Goal: Check status: Check status

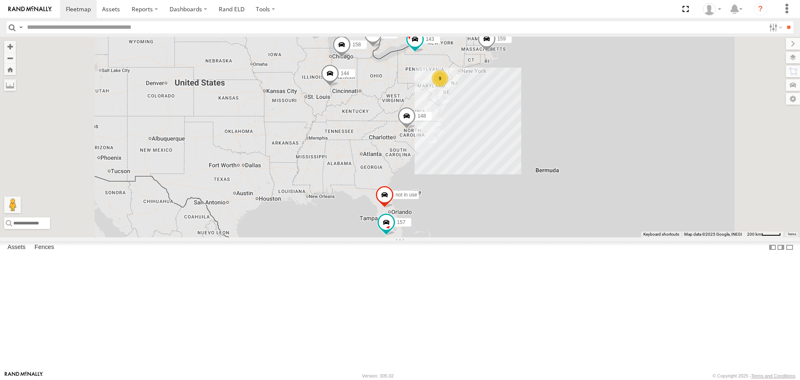
click at [0, 0] on span at bounding box center [0, 0] width 0 height 0
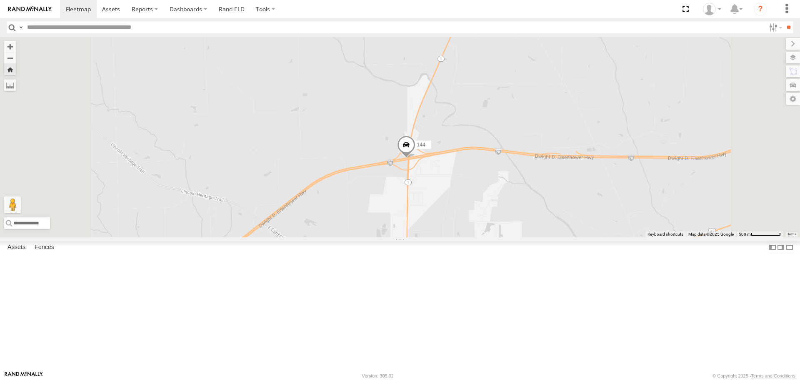
click at [416, 158] on span at bounding box center [406, 146] width 18 height 23
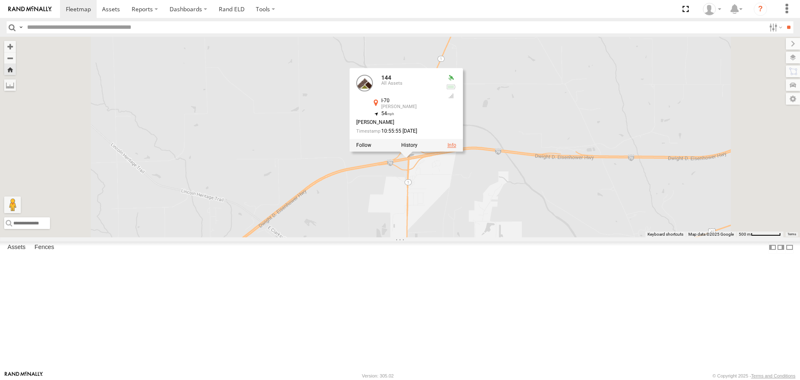
click at [456, 148] on link at bounding box center [452, 146] width 9 height 6
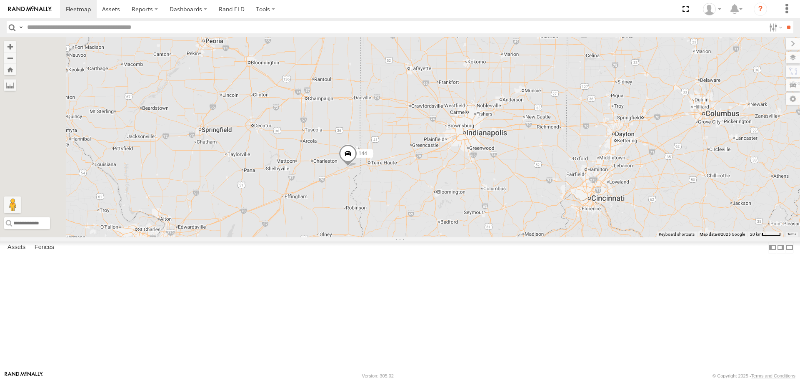
drag, startPoint x: 366, startPoint y: 204, endPoint x: 542, endPoint y: 161, distance: 180.7
click at [542, 161] on div "148 151 150 144 158 not in use 159 143 157" at bounding box center [400, 137] width 800 height 200
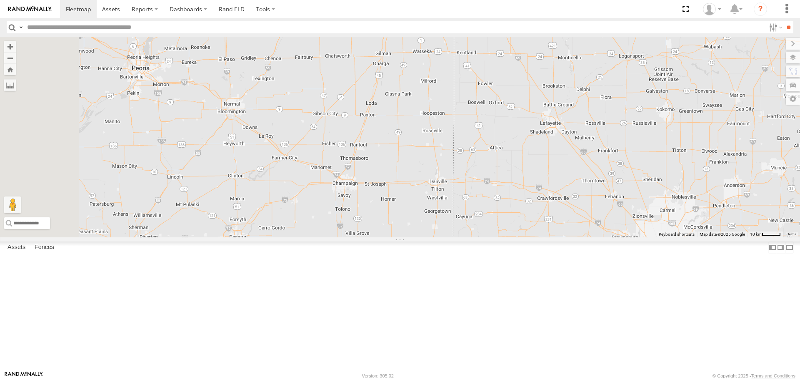
drag, startPoint x: 538, startPoint y: 175, endPoint x: 605, endPoint y: 296, distance: 138.1
click at [605, 237] on div "148 151 150 144 158 not in use 159 143 157" at bounding box center [400, 137] width 800 height 200
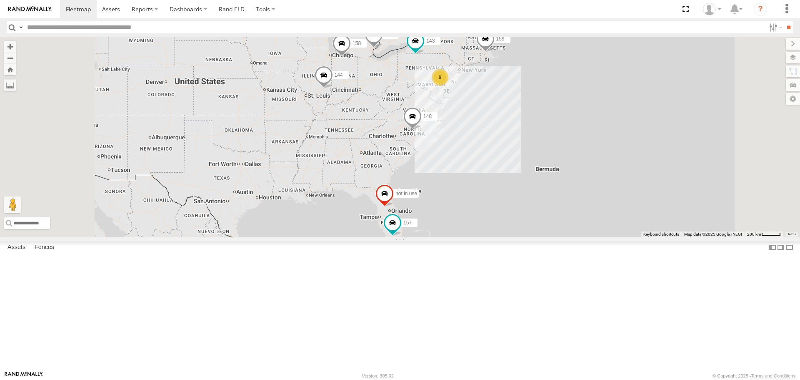
click at [0, 0] on span at bounding box center [0, 0] width 0 height 0
